Goal: Task Accomplishment & Management: Manage account settings

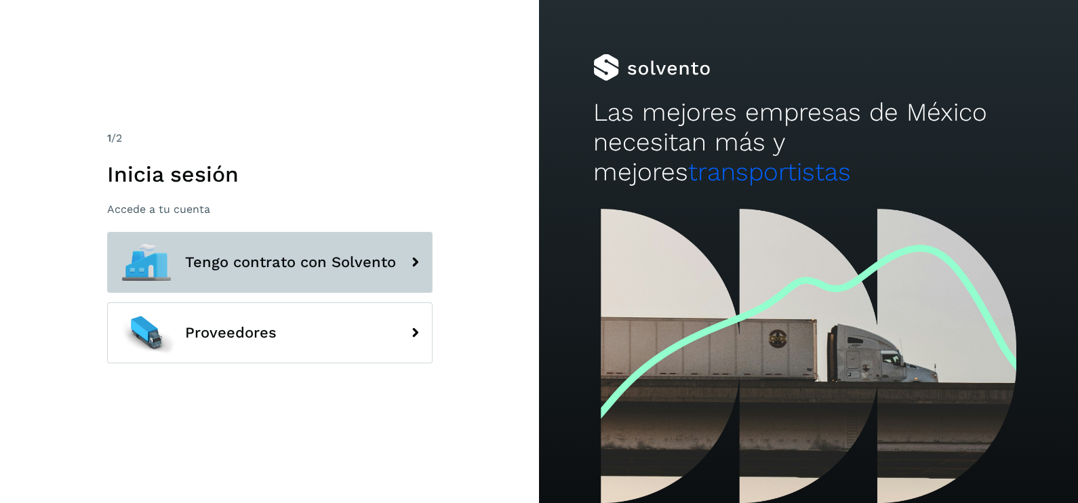
click at [300, 257] on span "Tengo contrato con Solvento" at bounding box center [290, 262] width 211 height 16
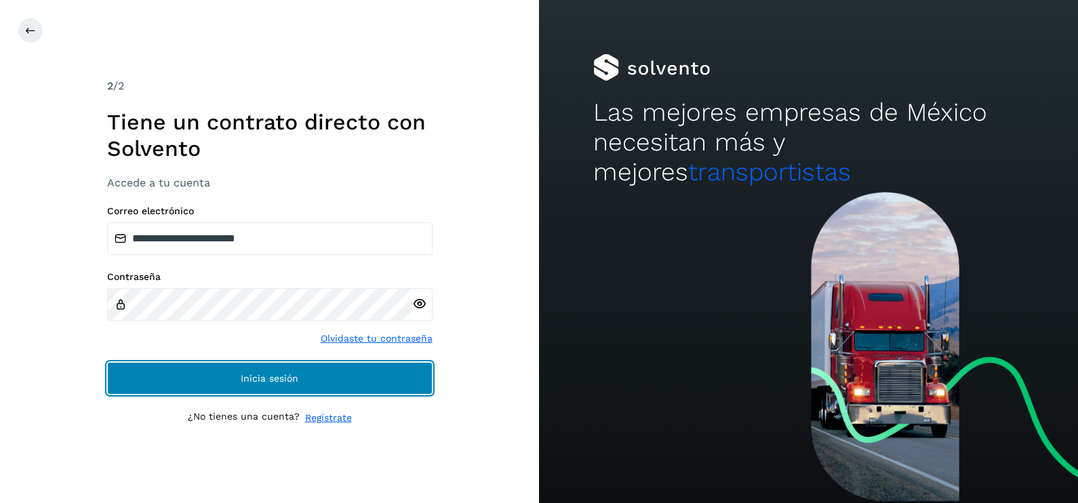
click at [315, 387] on button "Inicia sesión" at bounding box center [270, 378] width 326 height 33
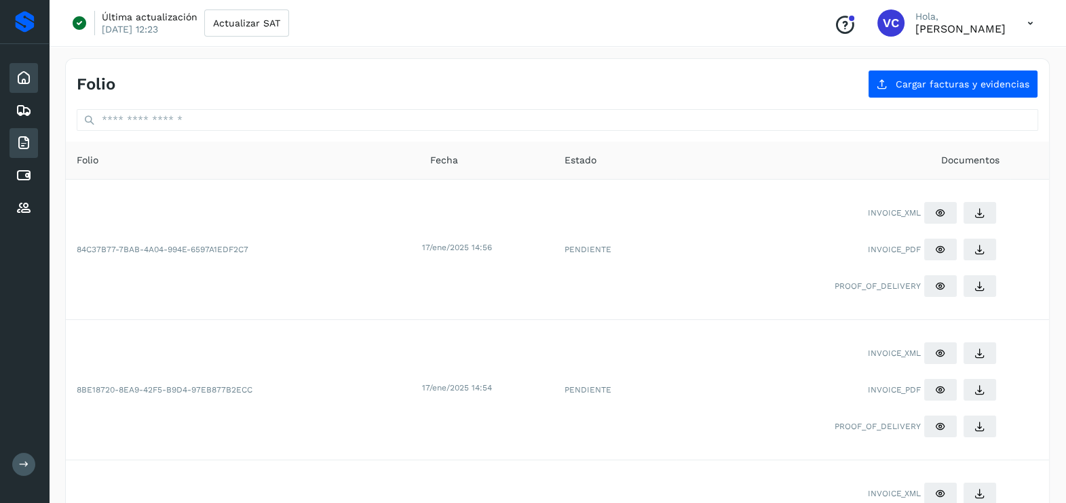
click at [14, 83] on div "Inicio" at bounding box center [23, 78] width 28 height 30
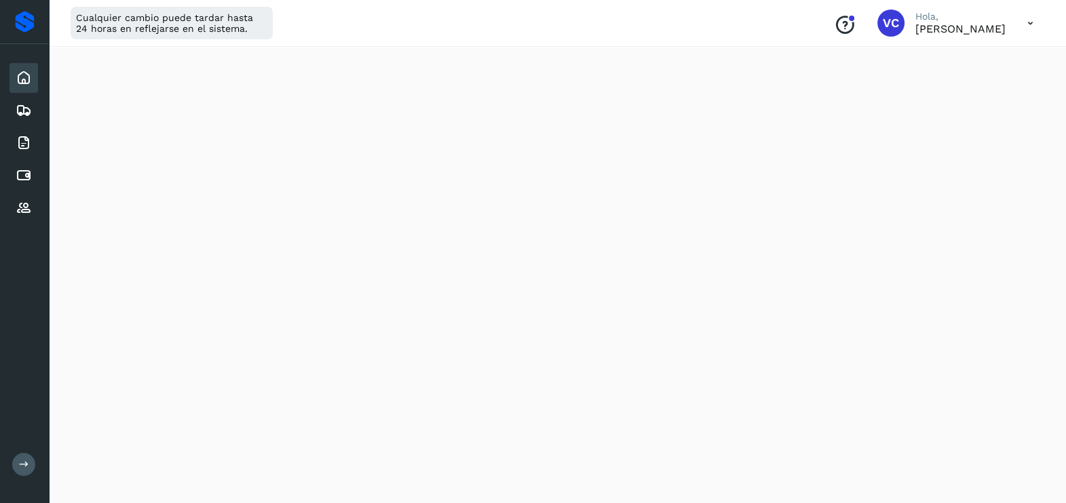
scroll to position [756, 0]
click at [23, 178] on icon at bounding box center [24, 176] width 16 height 16
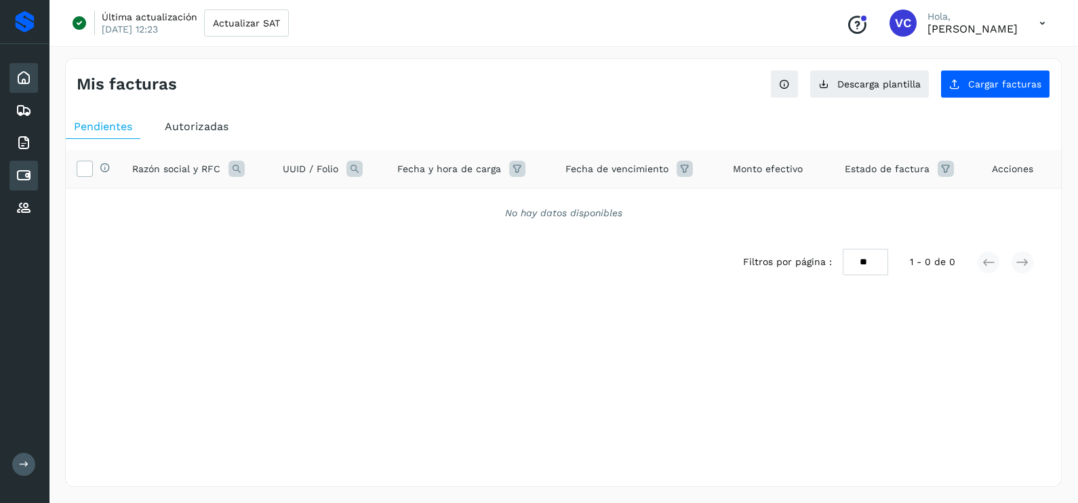
click at [26, 85] on div "Inicio" at bounding box center [23, 78] width 28 height 30
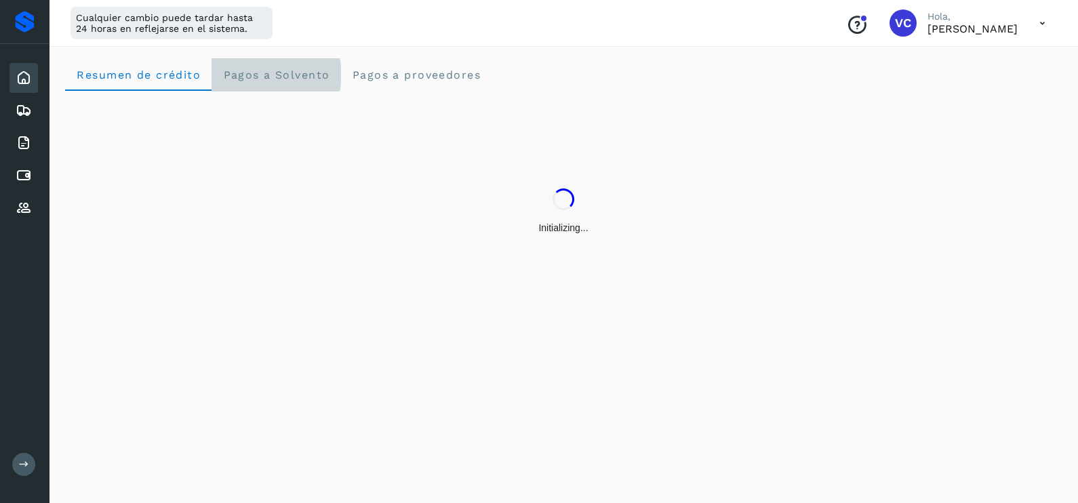
click at [269, 73] on span "Pagos a Solvento" at bounding box center [275, 75] width 107 height 13
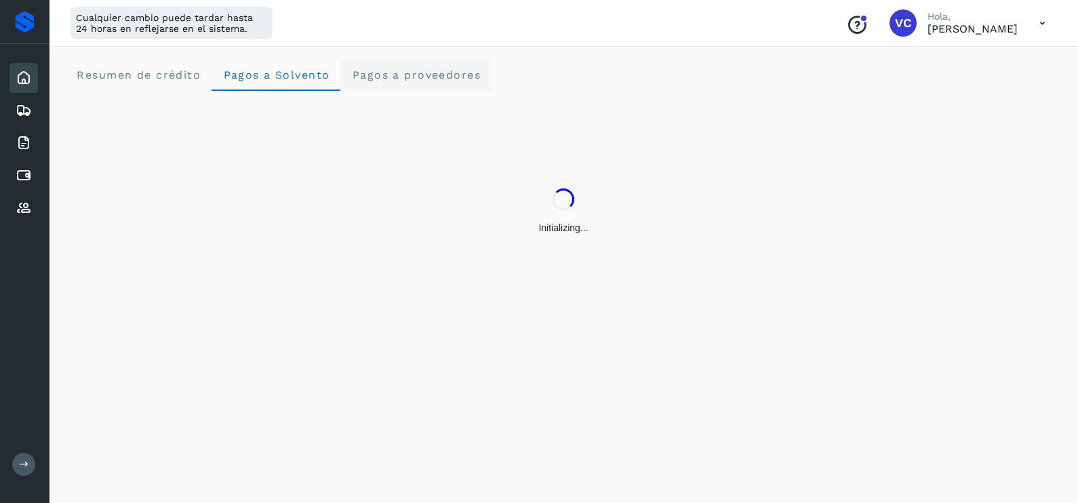
click at [412, 69] on span "Pagos a proveedores" at bounding box center [416, 75] width 130 height 13
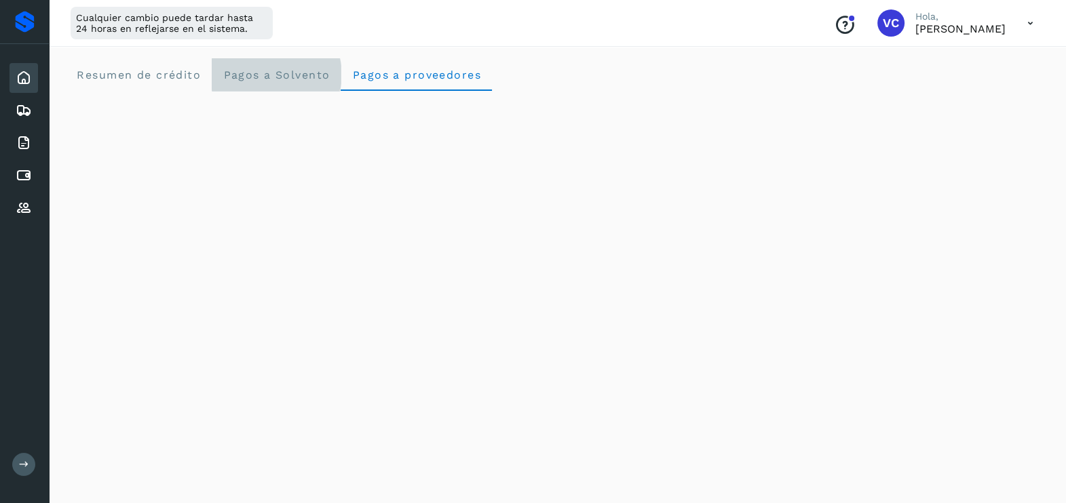
click at [237, 71] on span "Pagos a Solvento" at bounding box center [275, 75] width 107 height 13
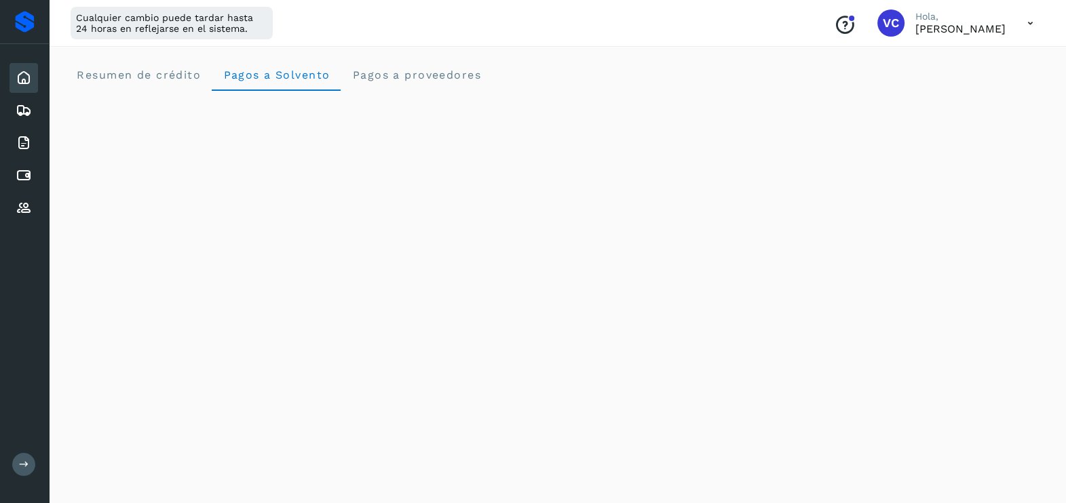
click at [585, 61] on div "Resumen de crédito Pagos a Solvento Pagos a proveedores" at bounding box center [557, 74] width 984 height 33
click at [431, 75] on span "Pagos a proveedores" at bounding box center [416, 75] width 130 height 13
